Goal: Task Accomplishment & Management: Manage account settings

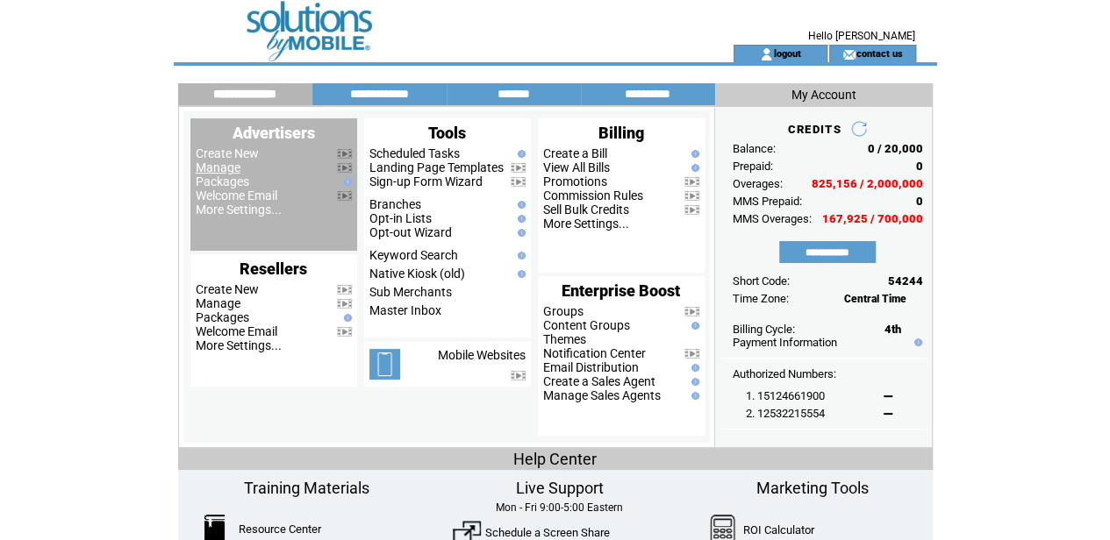
click at [225, 168] on link "Manage" at bounding box center [218, 168] width 45 height 14
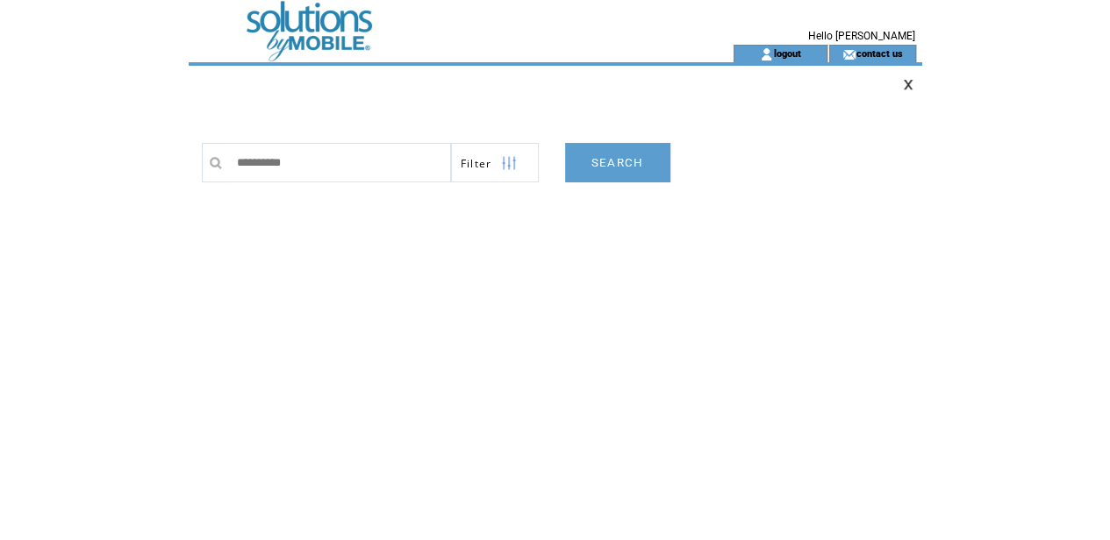
type input "**********"
click at [329, 23] on td at bounding box center [430, 22] width 482 height 45
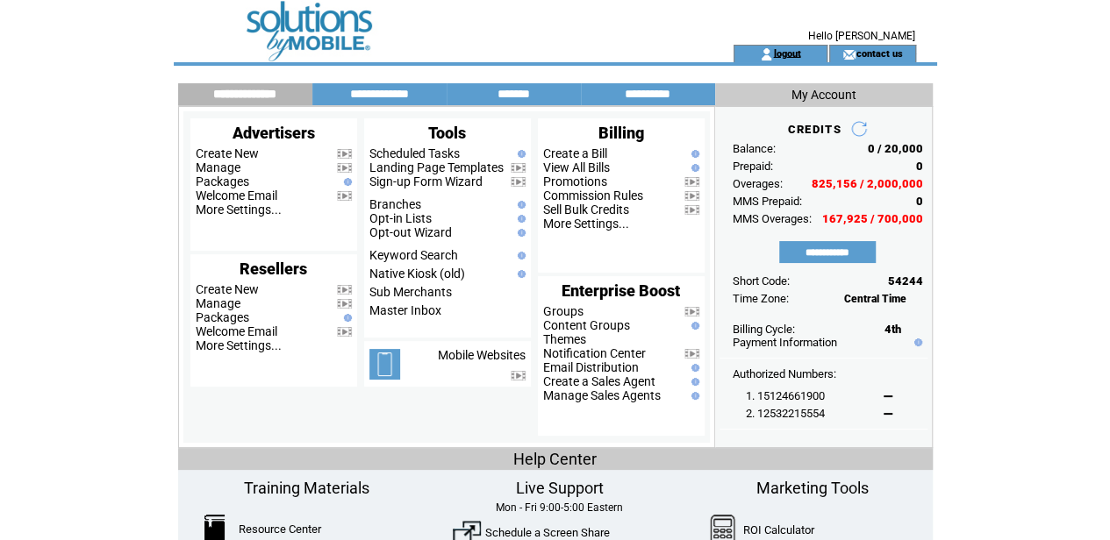
click at [781, 51] on link "logout" at bounding box center [786, 52] width 27 height 11
